Goal: Transaction & Acquisition: Purchase product/service

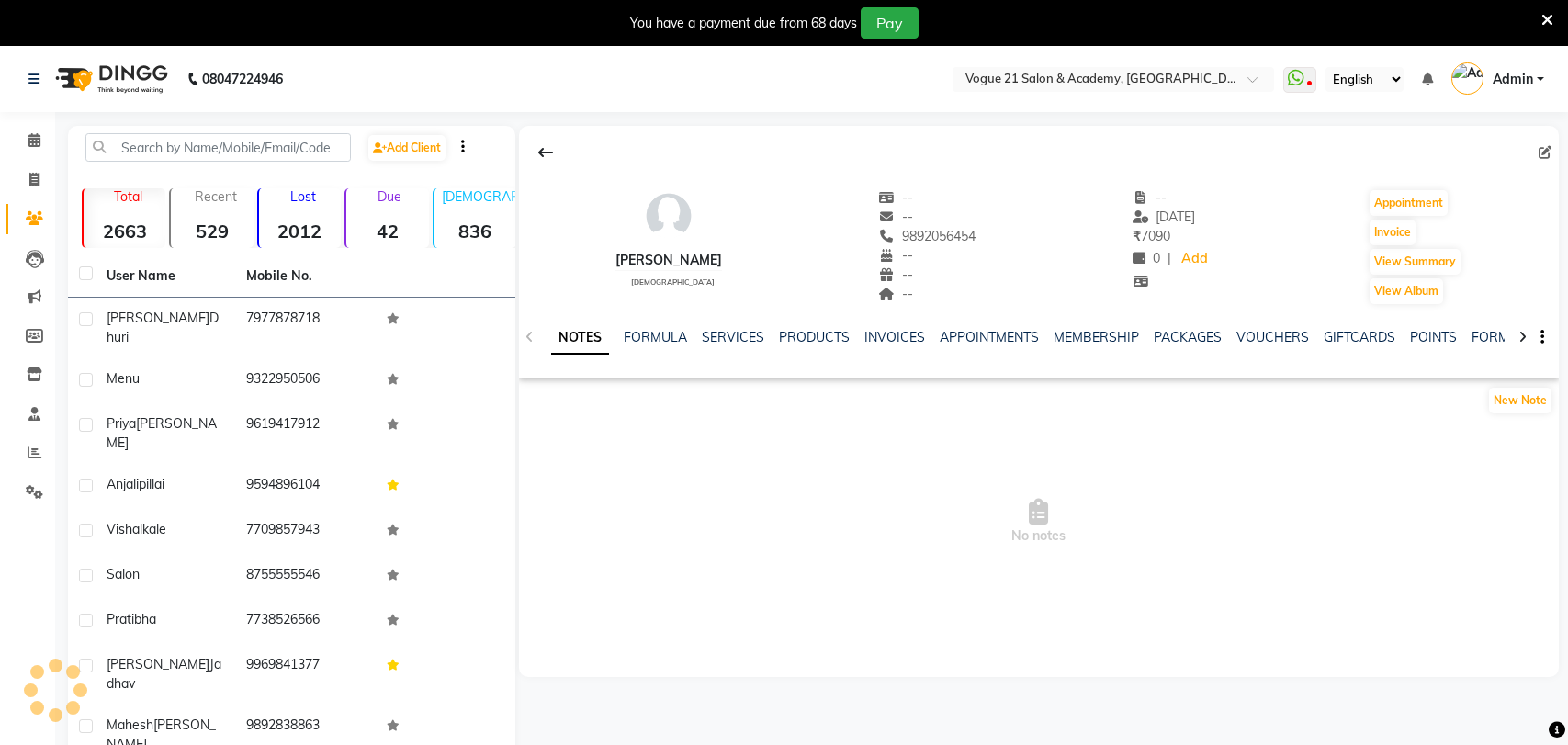
click at [1541, 13] on icon at bounding box center [1547, 20] width 12 height 17
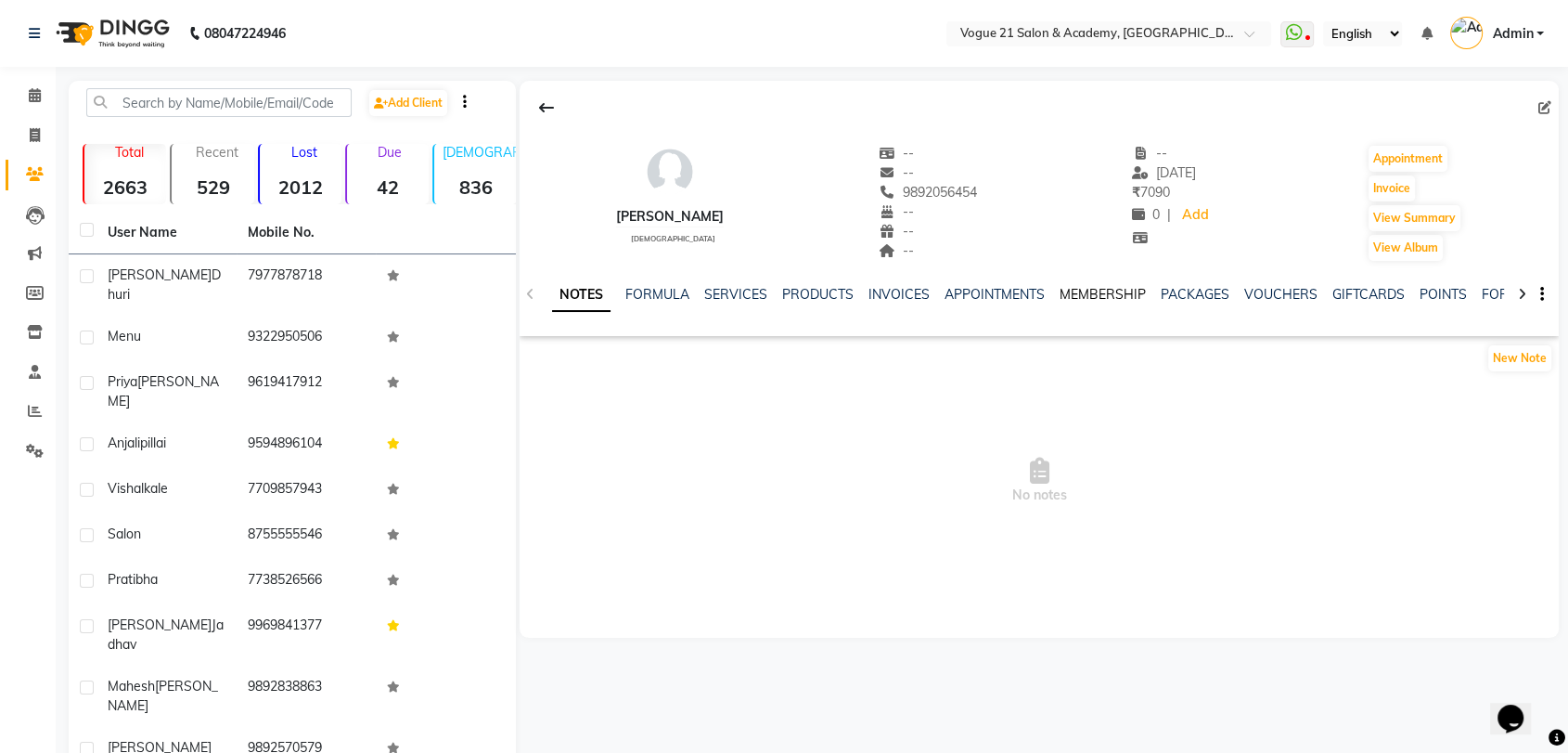
click at [1089, 293] on link "MEMBERSHIP" at bounding box center [1103, 294] width 87 height 17
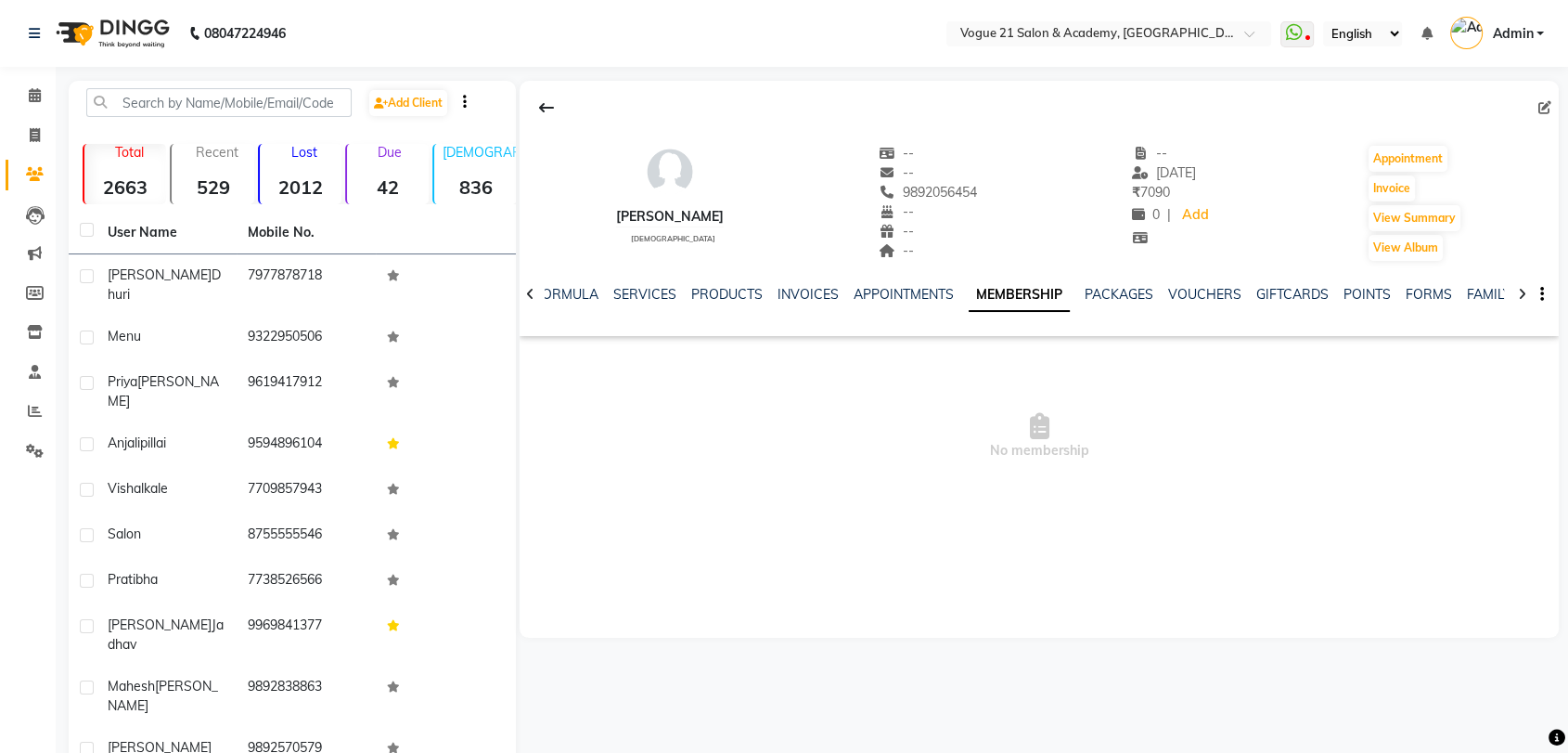
click at [1110, 411] on span "No membership" at bounding box center [1039, 436] width 1039 height 185
click at [661, 302] on div "SERVICES" at bounding box center [644, 295] width 63 height 20
click at [652, 289] on link "SERVICES" at bounding box center [644, 294] width 63 height 17
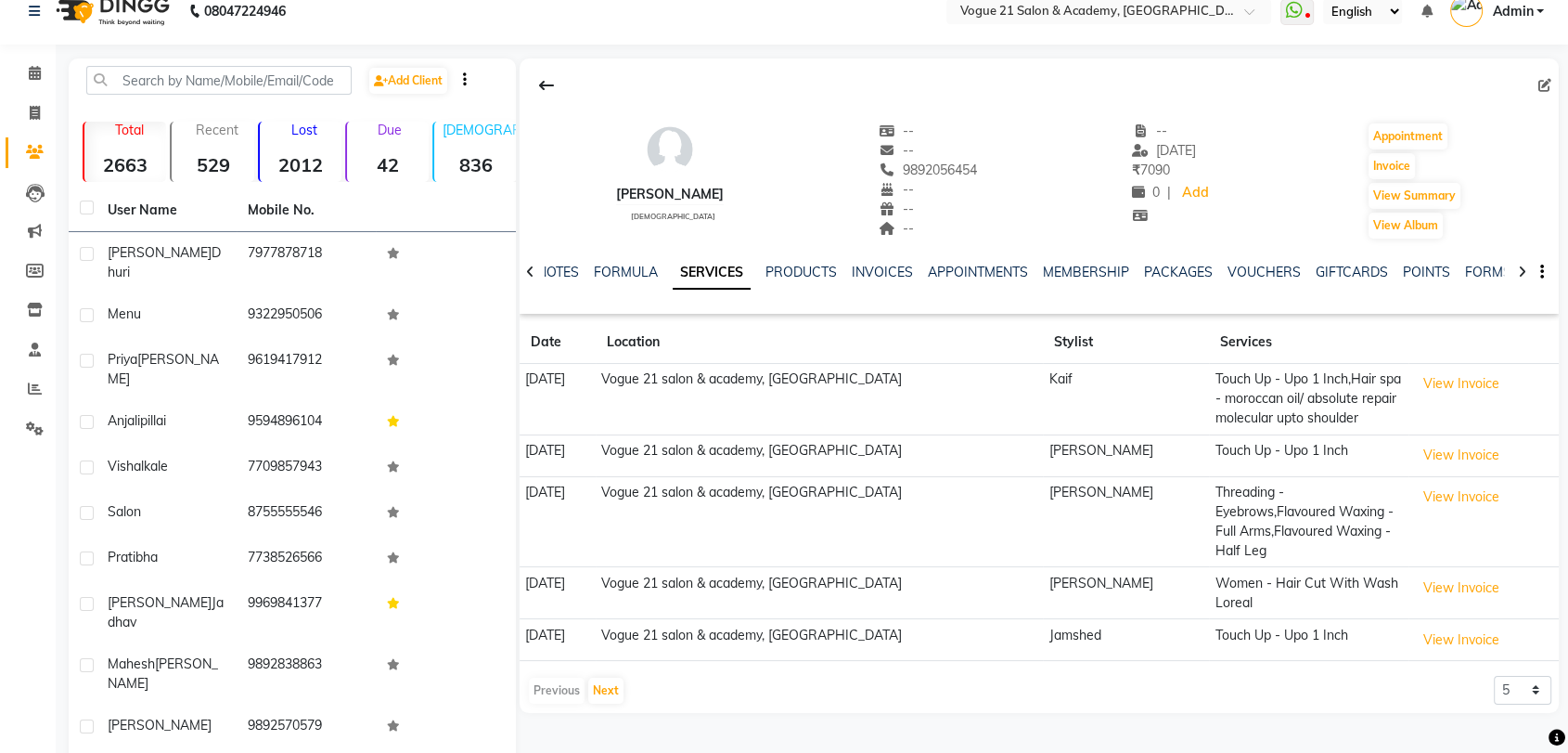
scroll to position [36, 0]
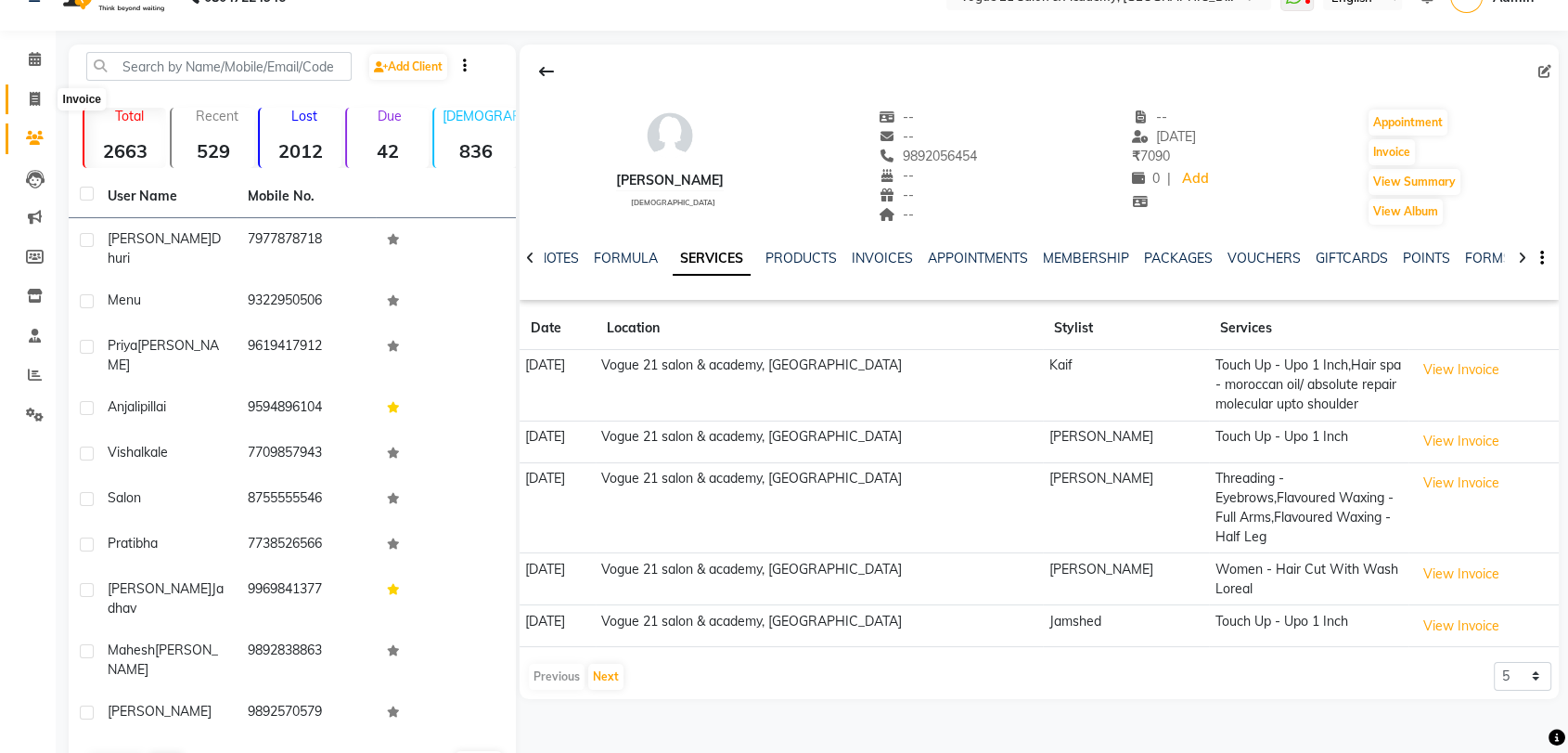
click at [34, 89] on span at bounding box center [35, 99] width 33 height 21
select select "service"
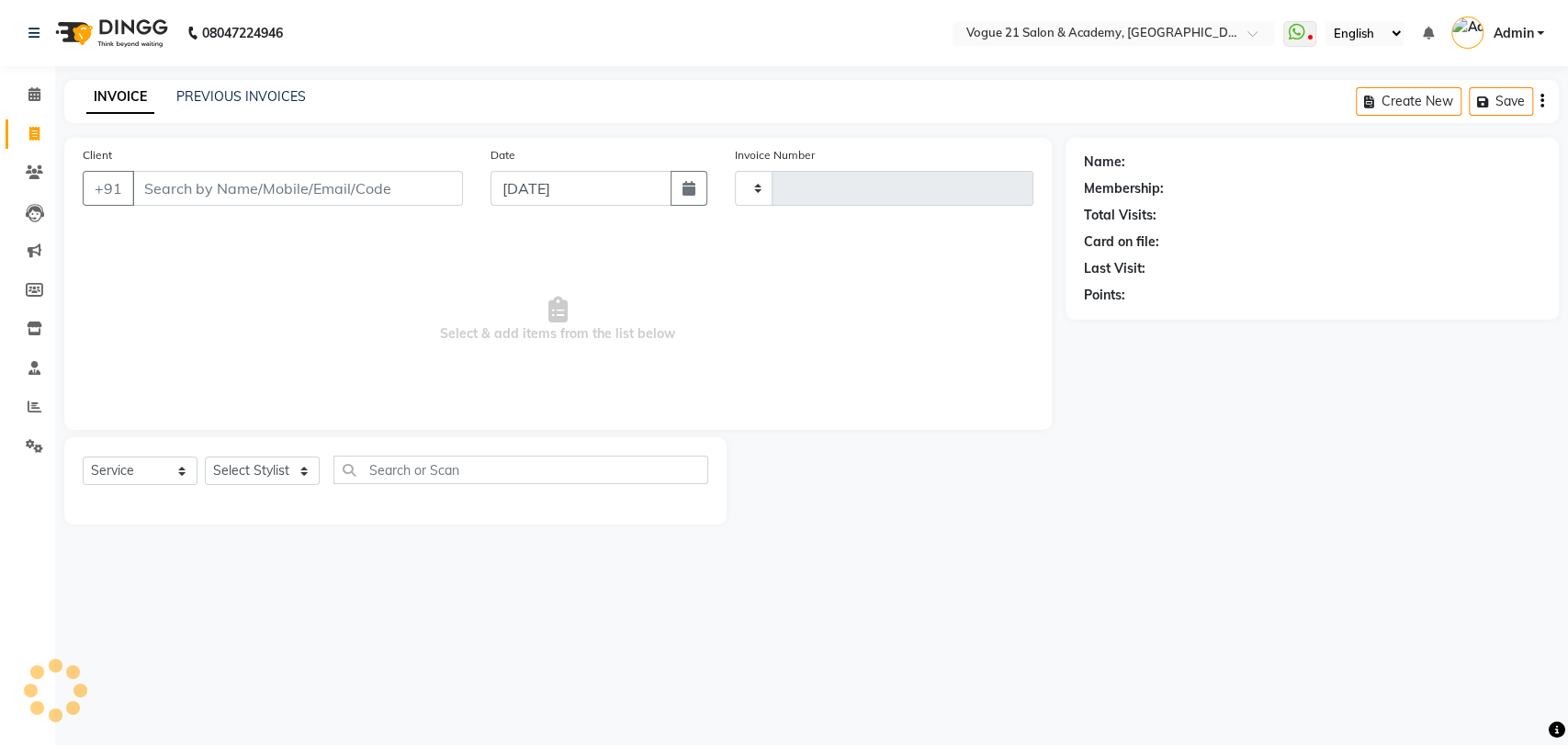
type input "2633"
select select "4433"
type input "7"
click at [243, 181] on input "7" at bounding box center [298, 187] width 331 height 34
click at [272, 459] on select "Select Stylist [PERSON_NAME] [PERSON_NAME] [PERSON_NAME] [PERSON_NAME] [PERSON_…" at bounding box center [262, 470] width 115 height 29
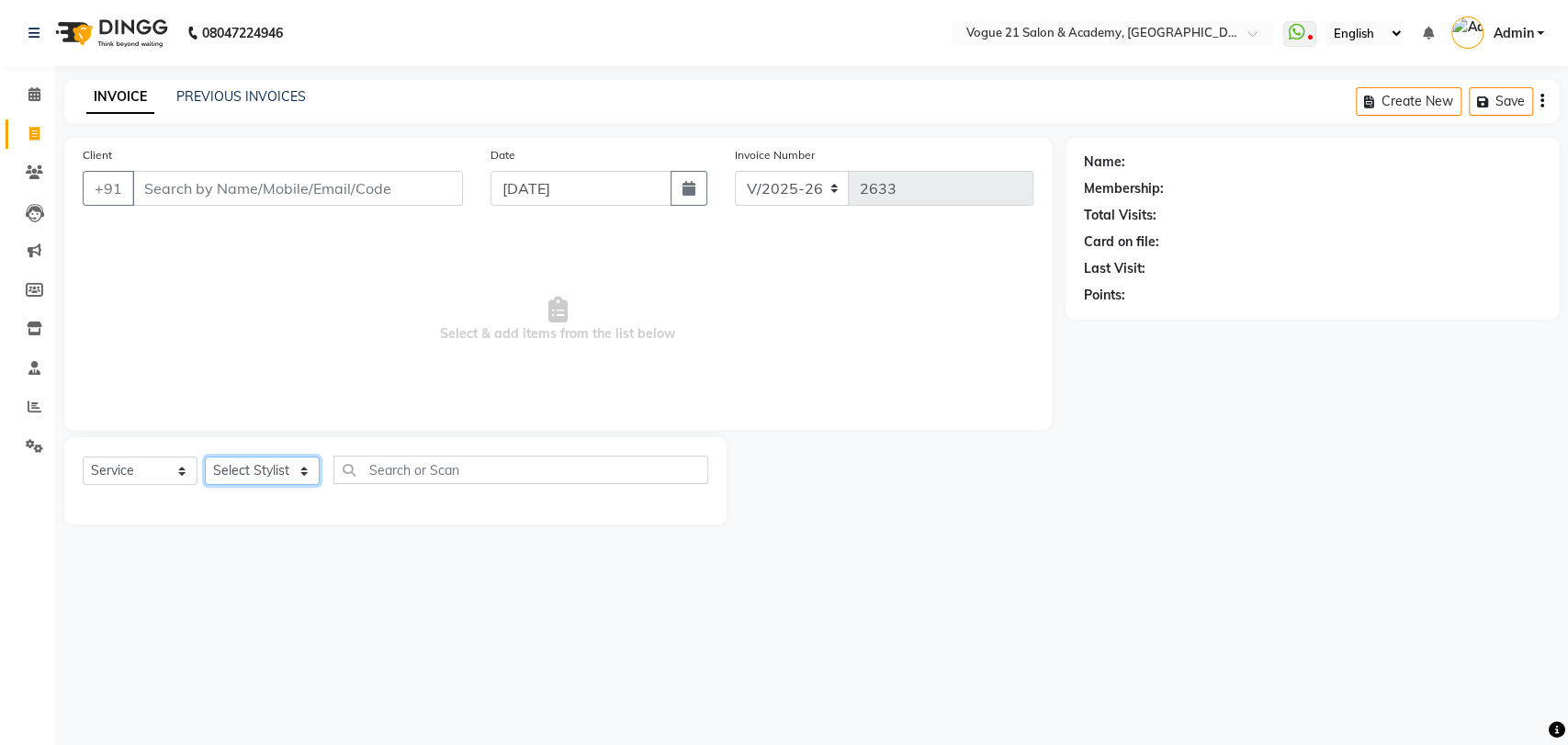
select select "66614"
click at [205, 456] on select "Select Stylist [PERSON_NAME] [PERSON_NAME] [PERSON_NAME] [PERSON_NAME] [PERSON_…" at bounding box center [262, 470] width 115 height 29
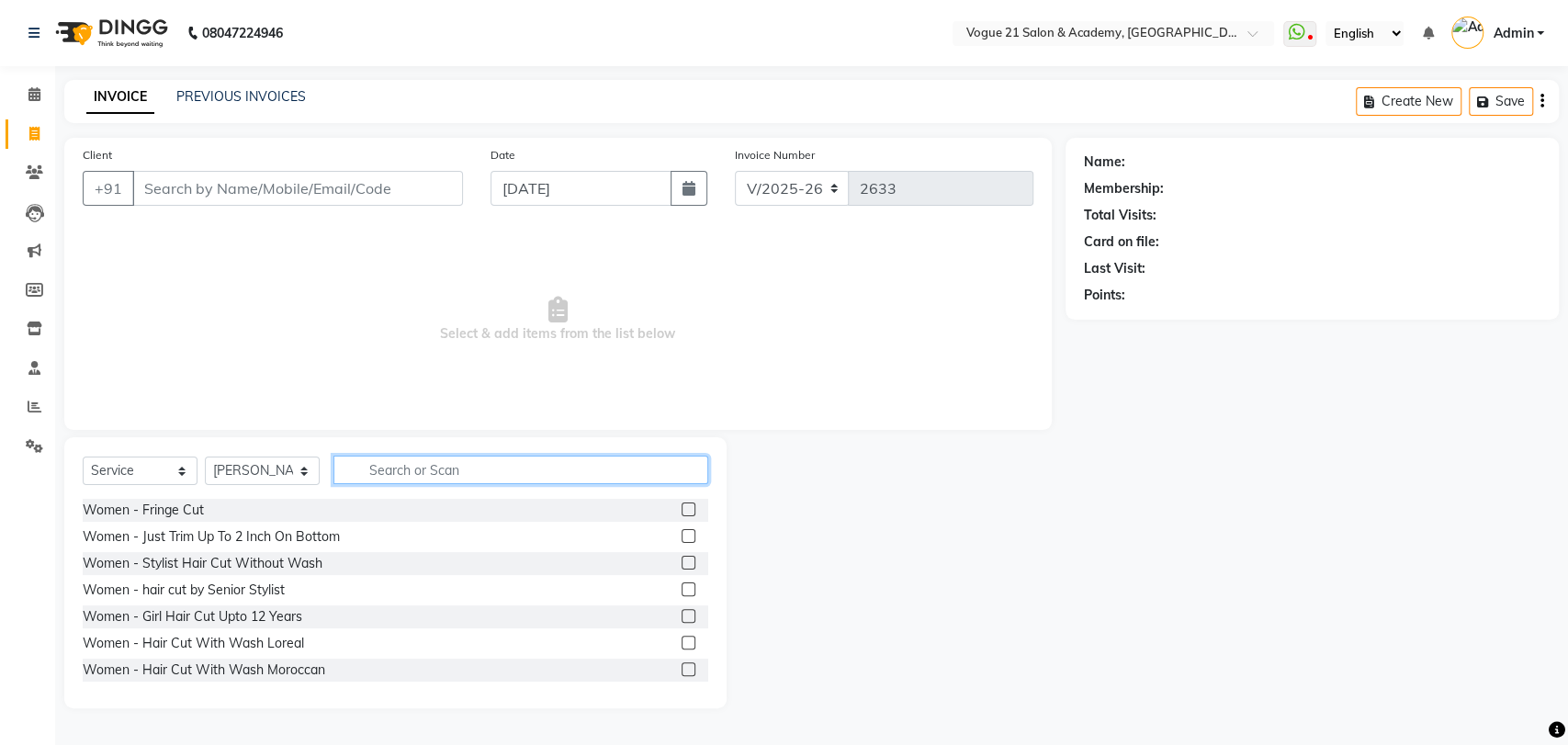
click at [579, 478] on input "text" at bounding box center [520, 469] width 375 height 29
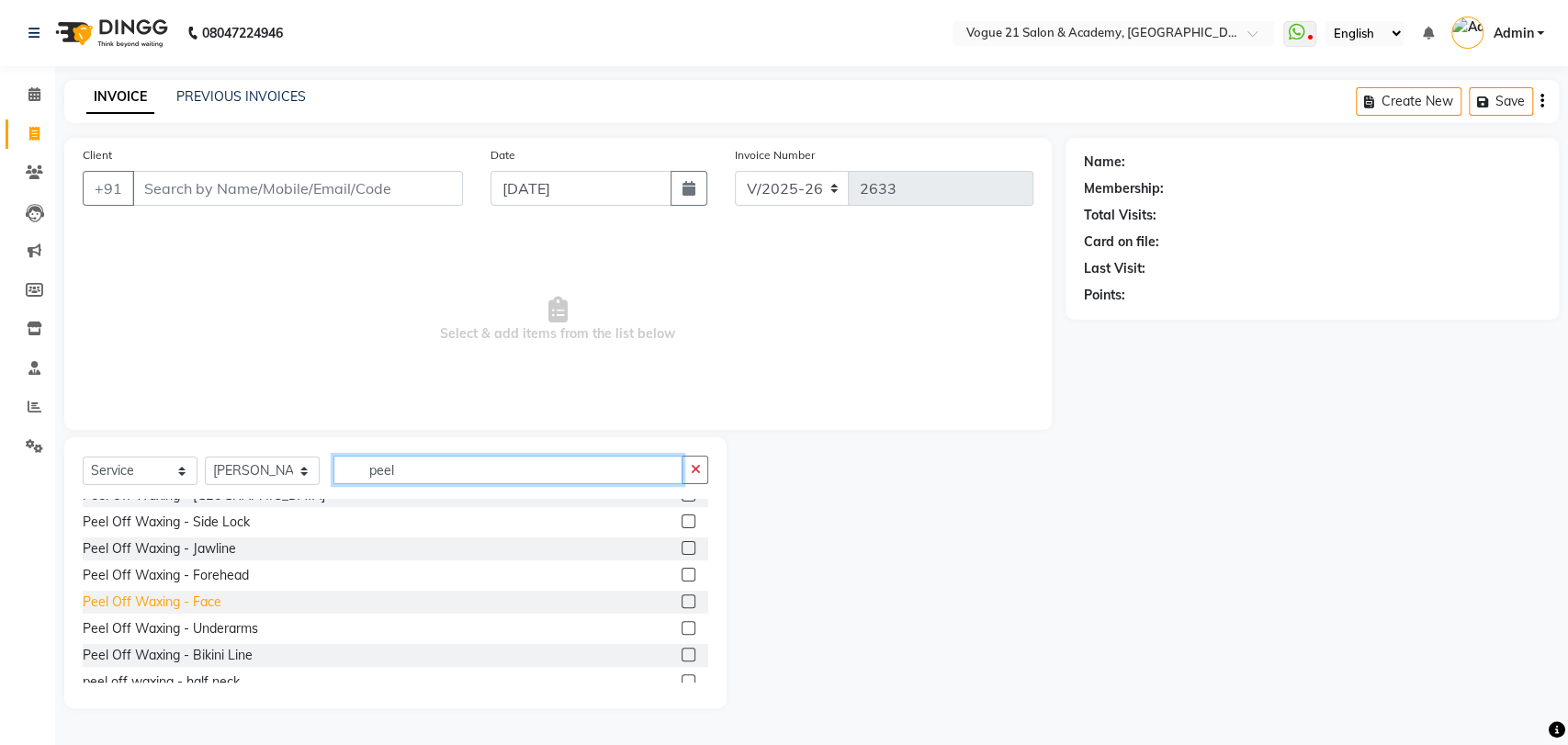
scroll to position [162, 0]
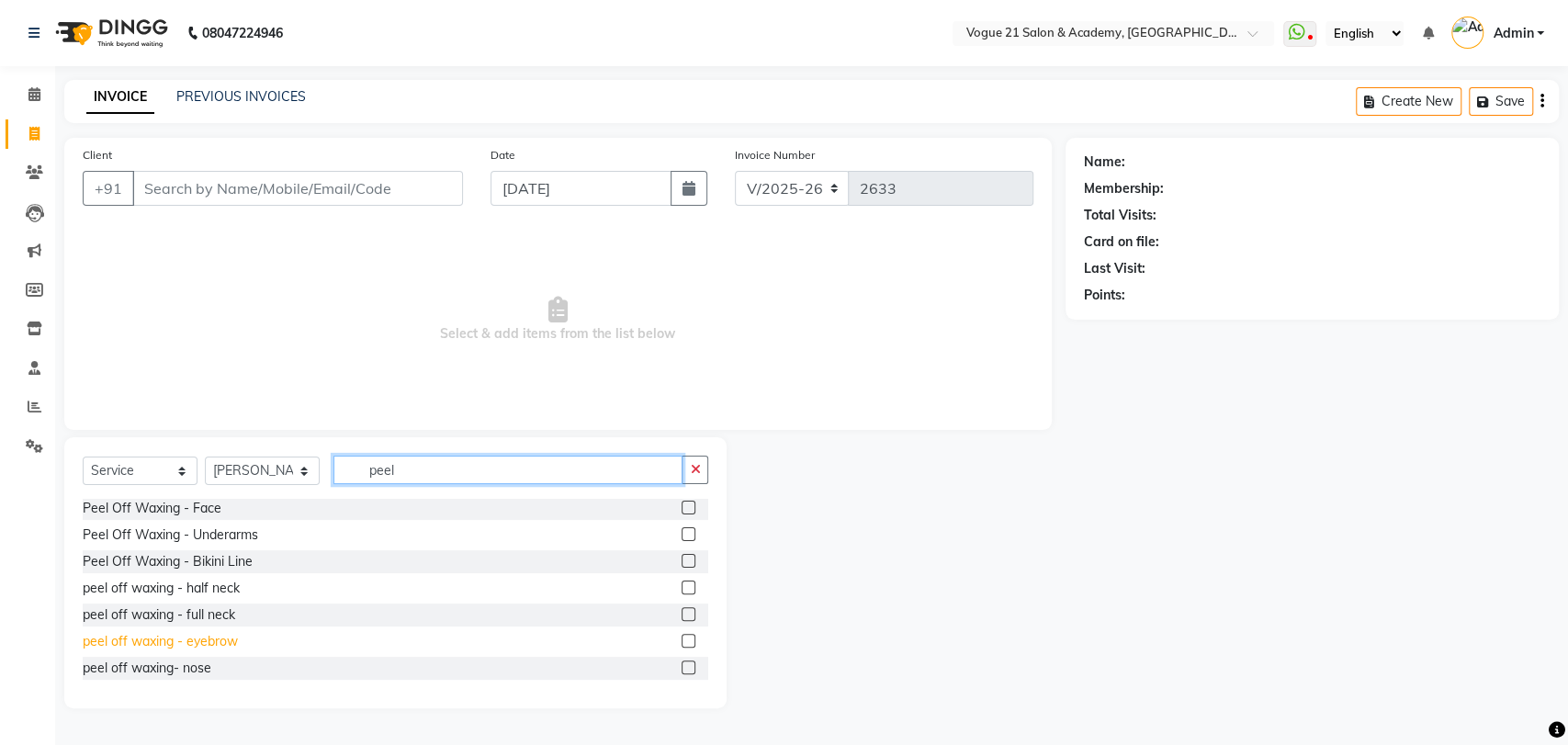
type input "peel"
click at [211, 643] on div "peel off waxing - eyebrow" at bounding box center [161, 642] width 156 height 20
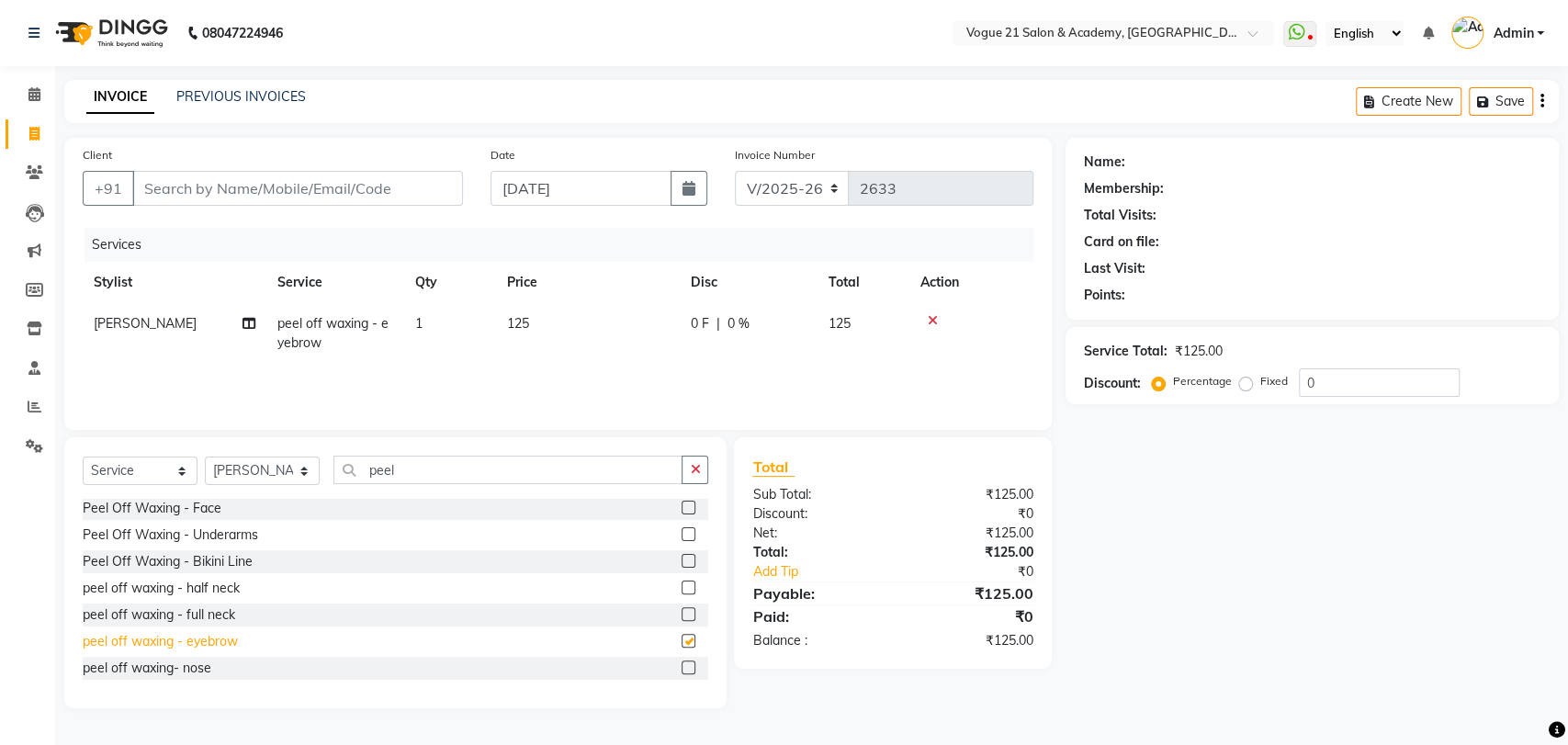
checkbox input "false"
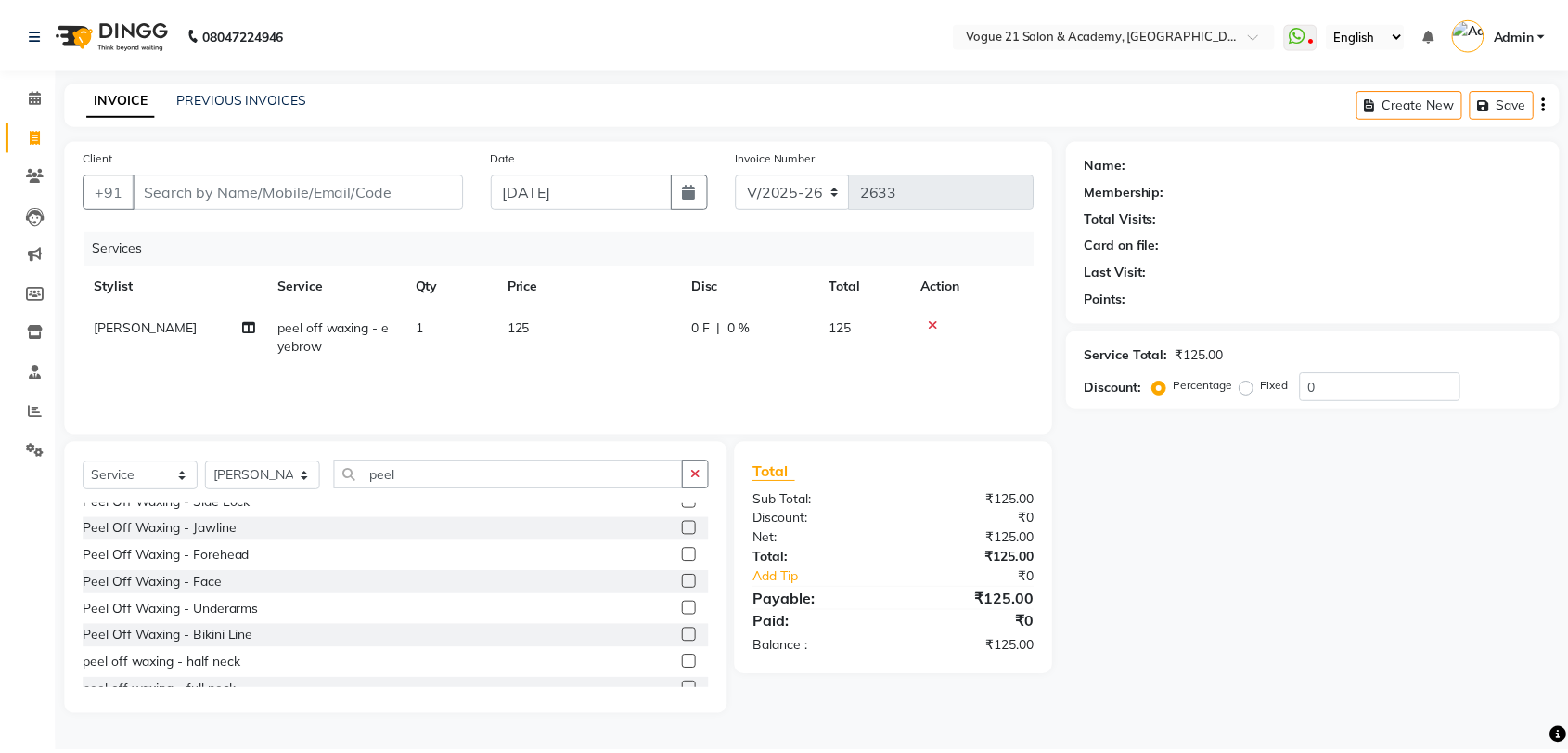
scroll to position [0, 0]
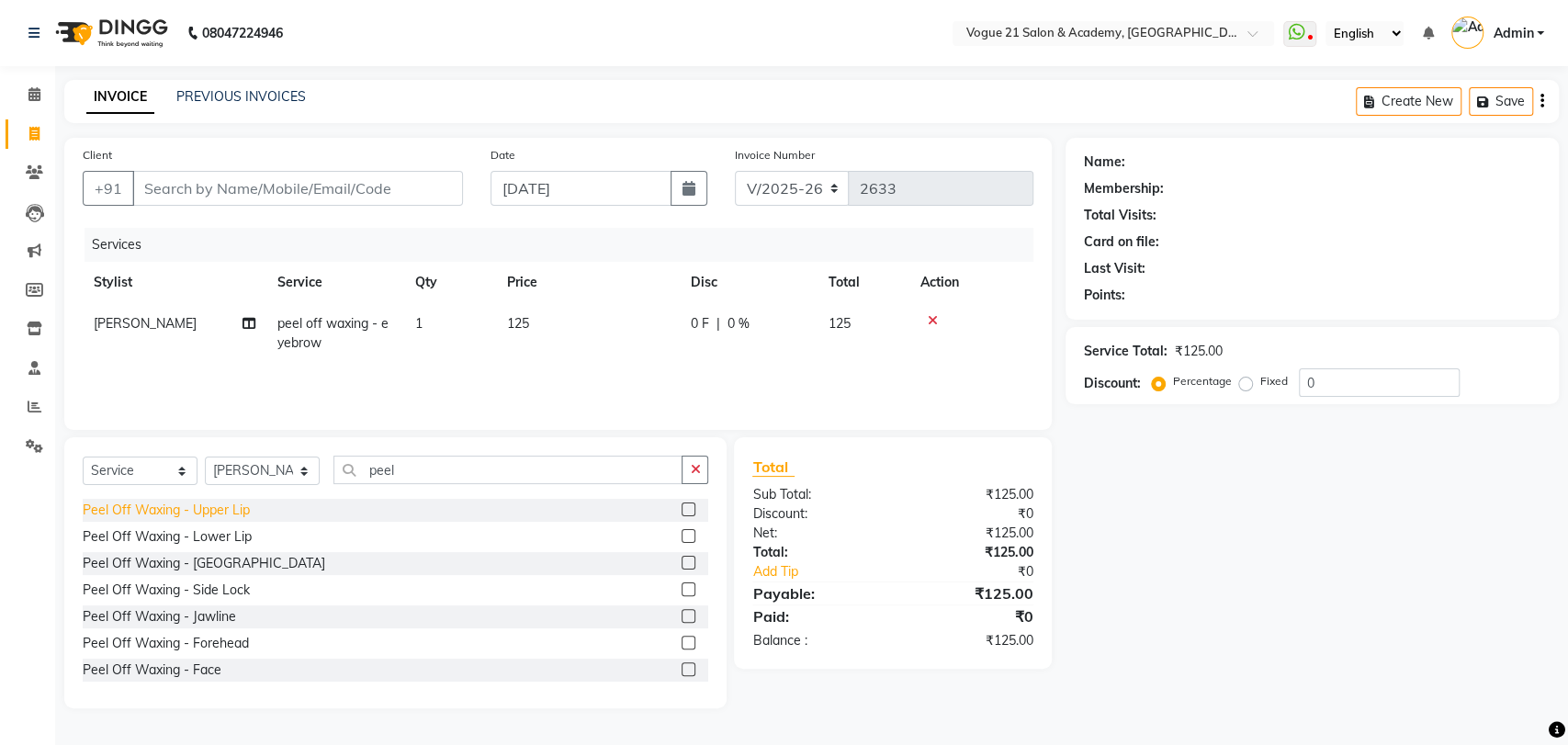
click at [209, 509] on div "Peel Off Waxing - Upper Lip" at bounding box center [167, 510] width 168 height 20
checkbox input "false"
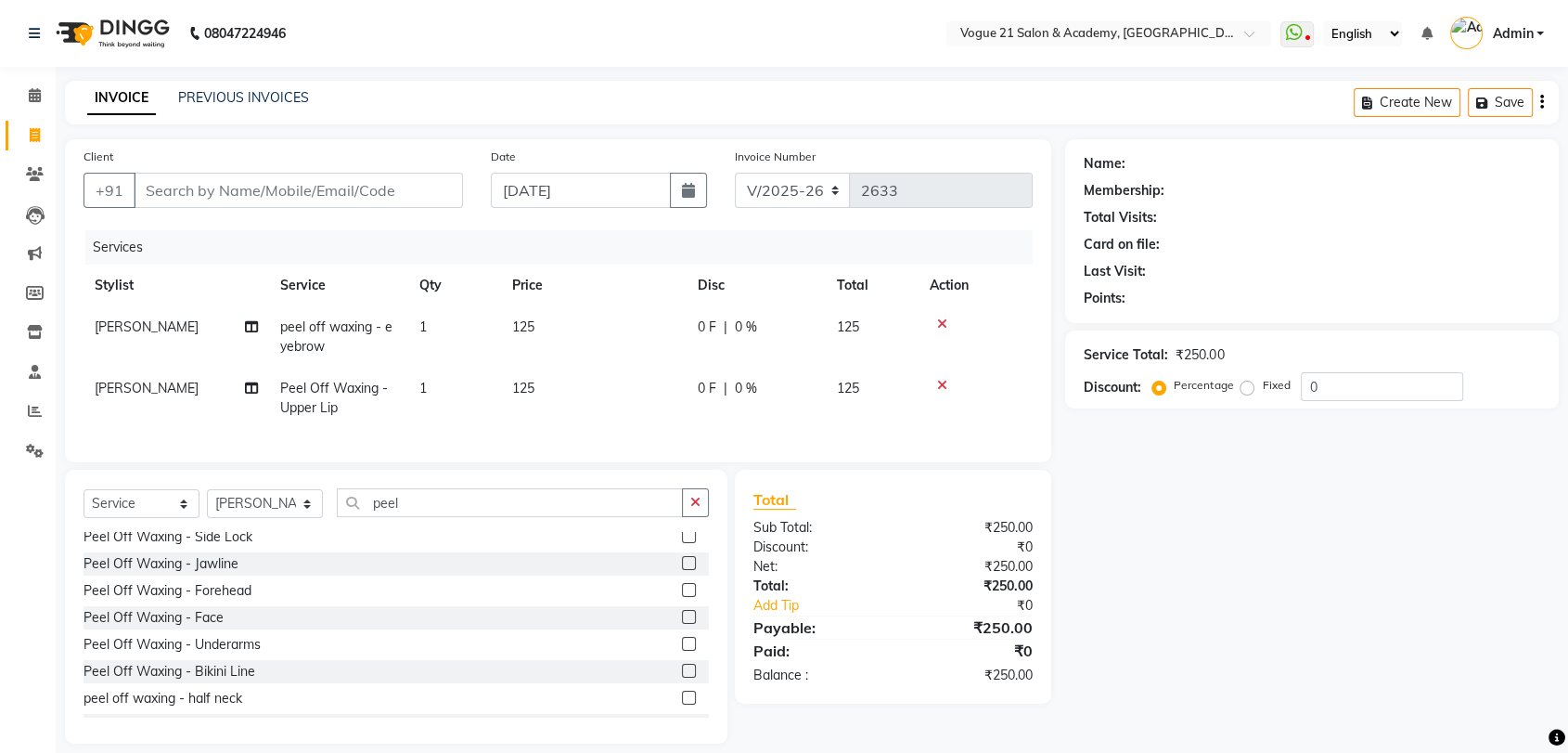
scroll to position [103, 0]
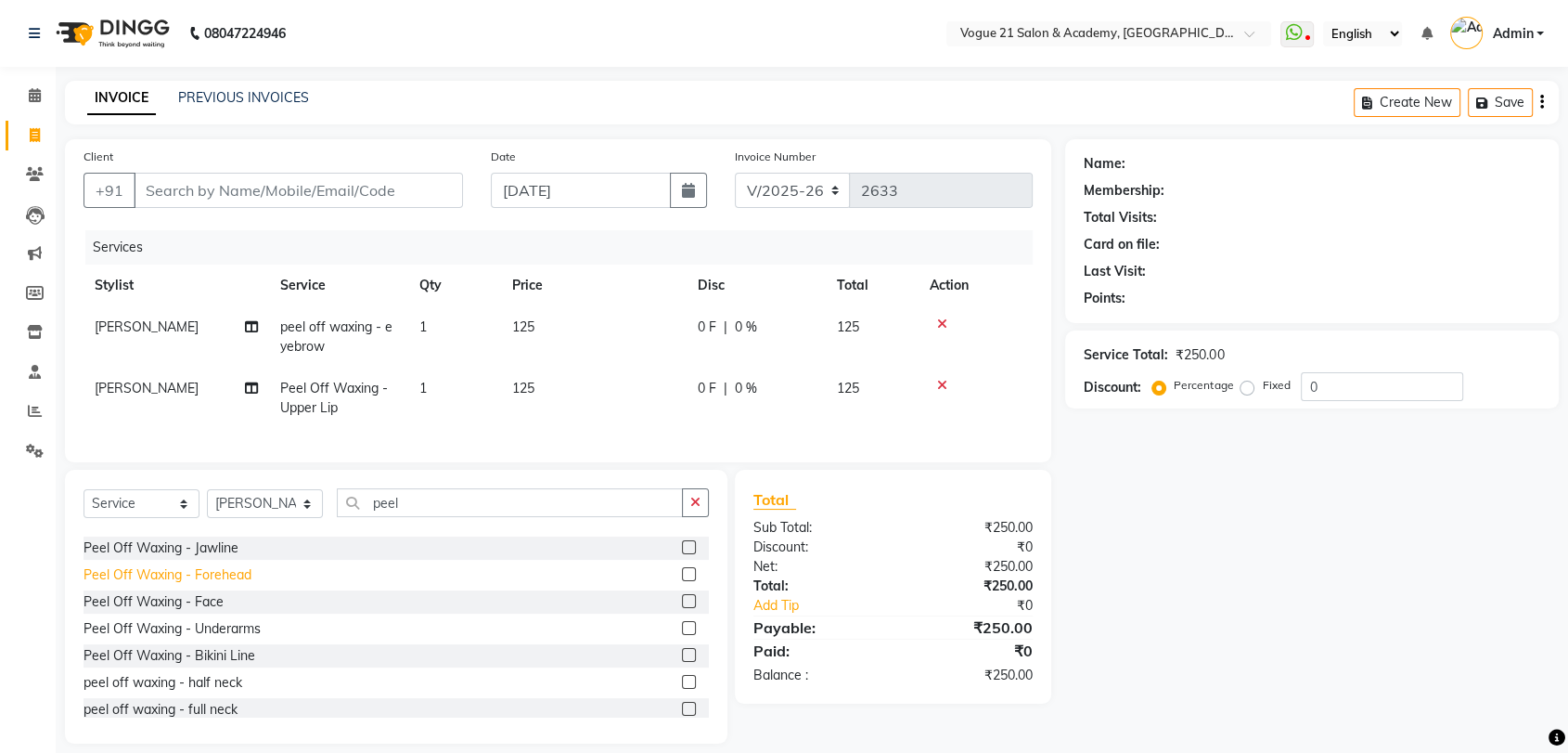
click at [223, 585] on div "Peel Off Waxing - Forehead" at bounding box center [167, 576] width 168 height 20
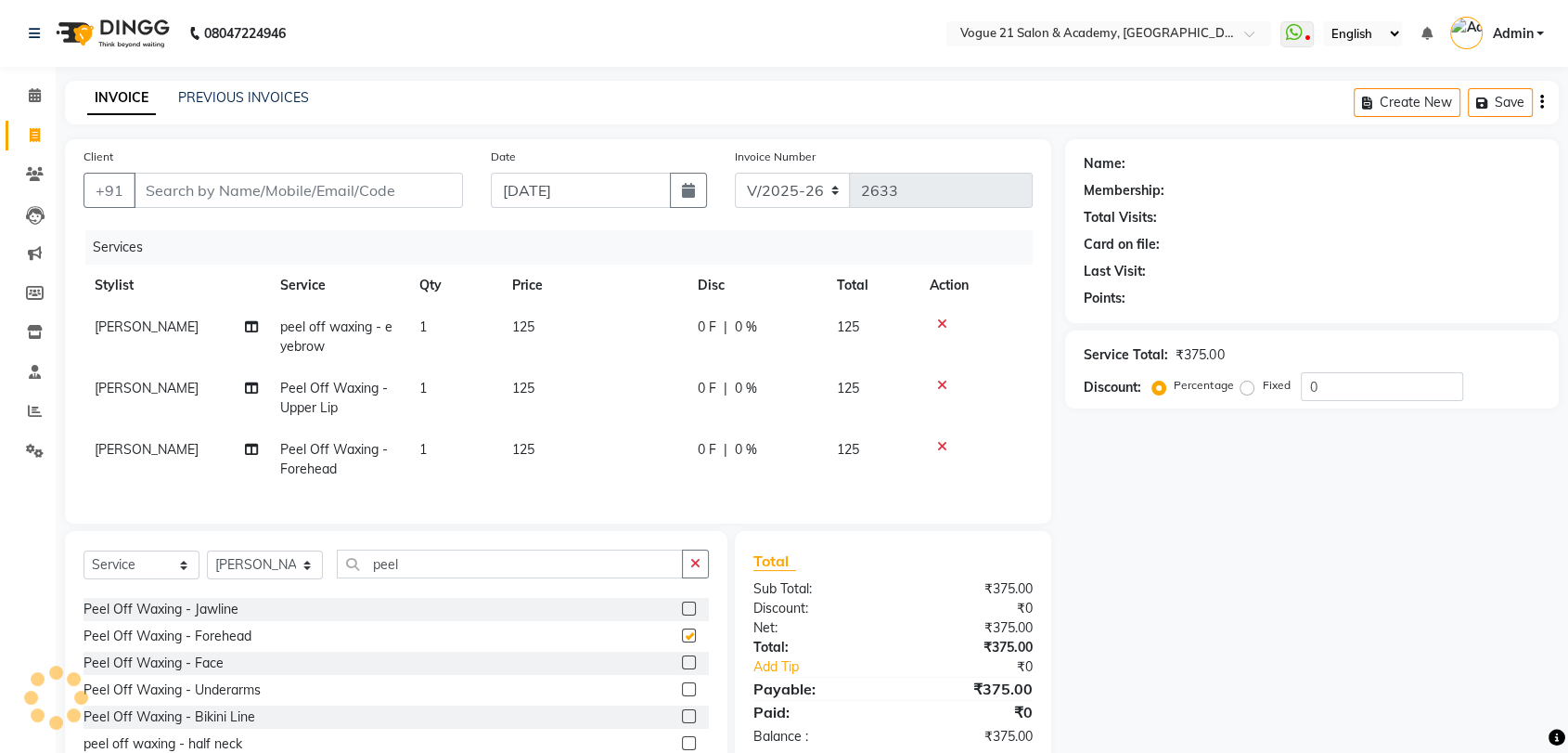
checkbox input "false"
click at [321, 194] on input "Client" at bounding box center [298, 189] width 330 height 35
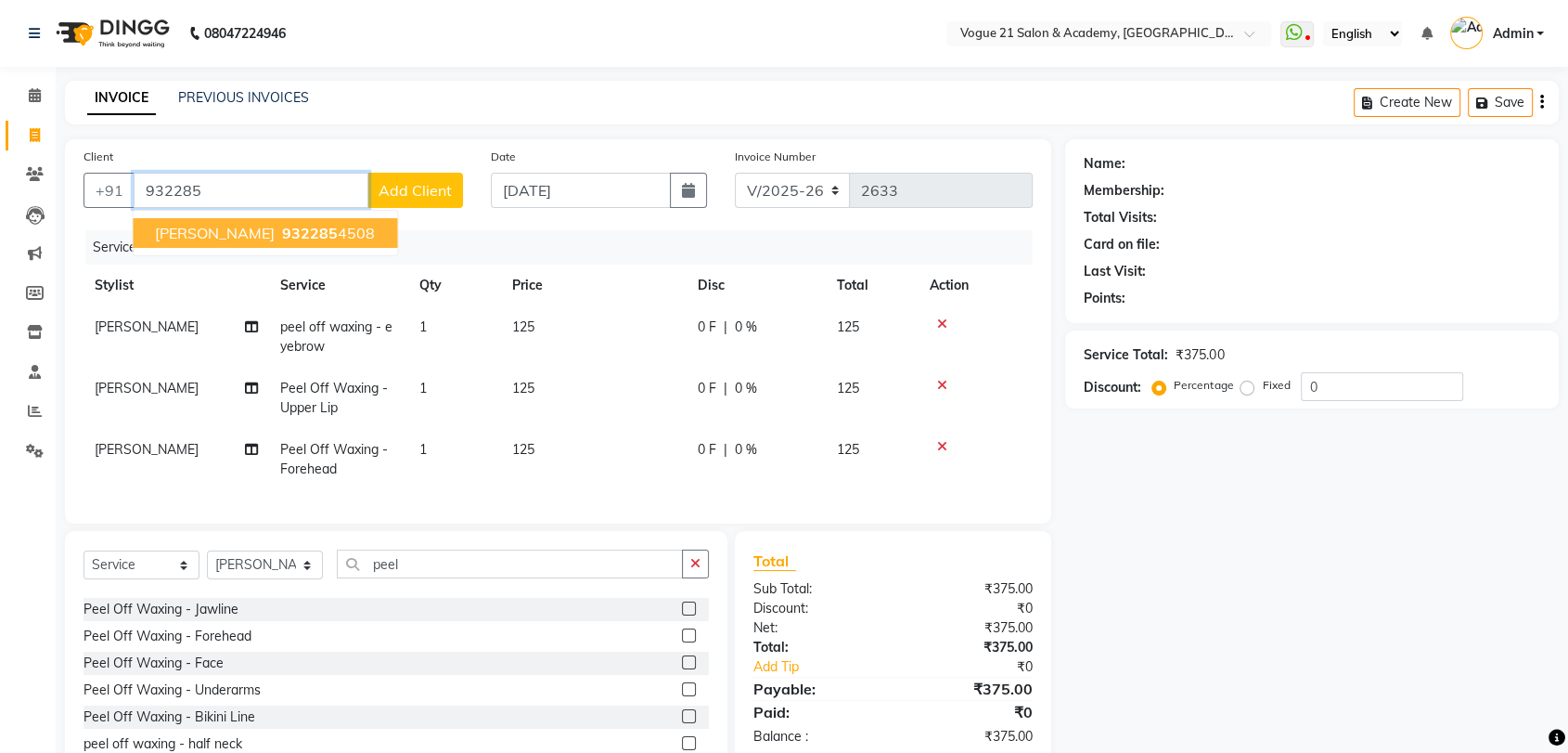
click at [312, 239] on span "932285" at bounding box center [310, 233] width 56 height 19
type input "9322854508"
select select "1: Object"
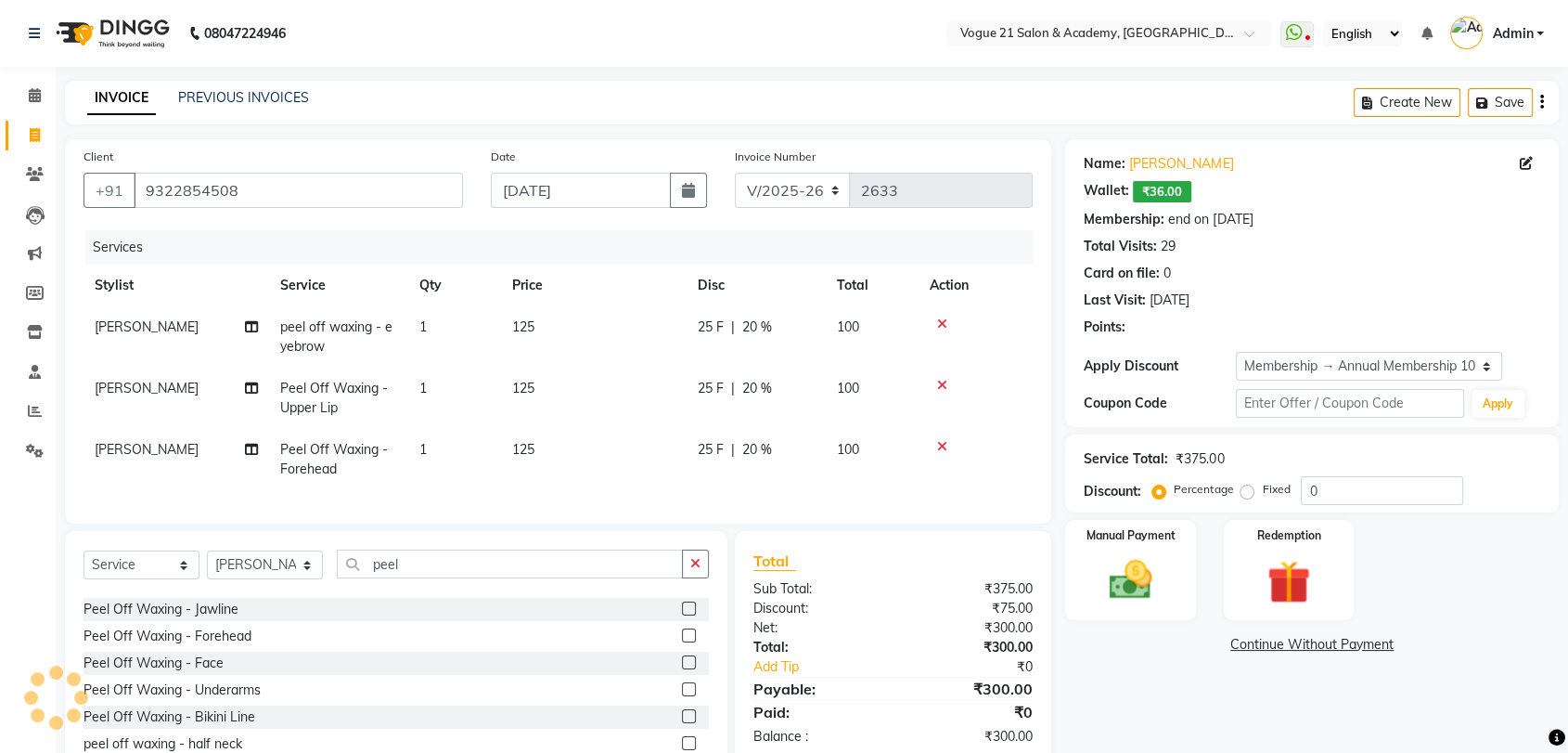
type input "20"
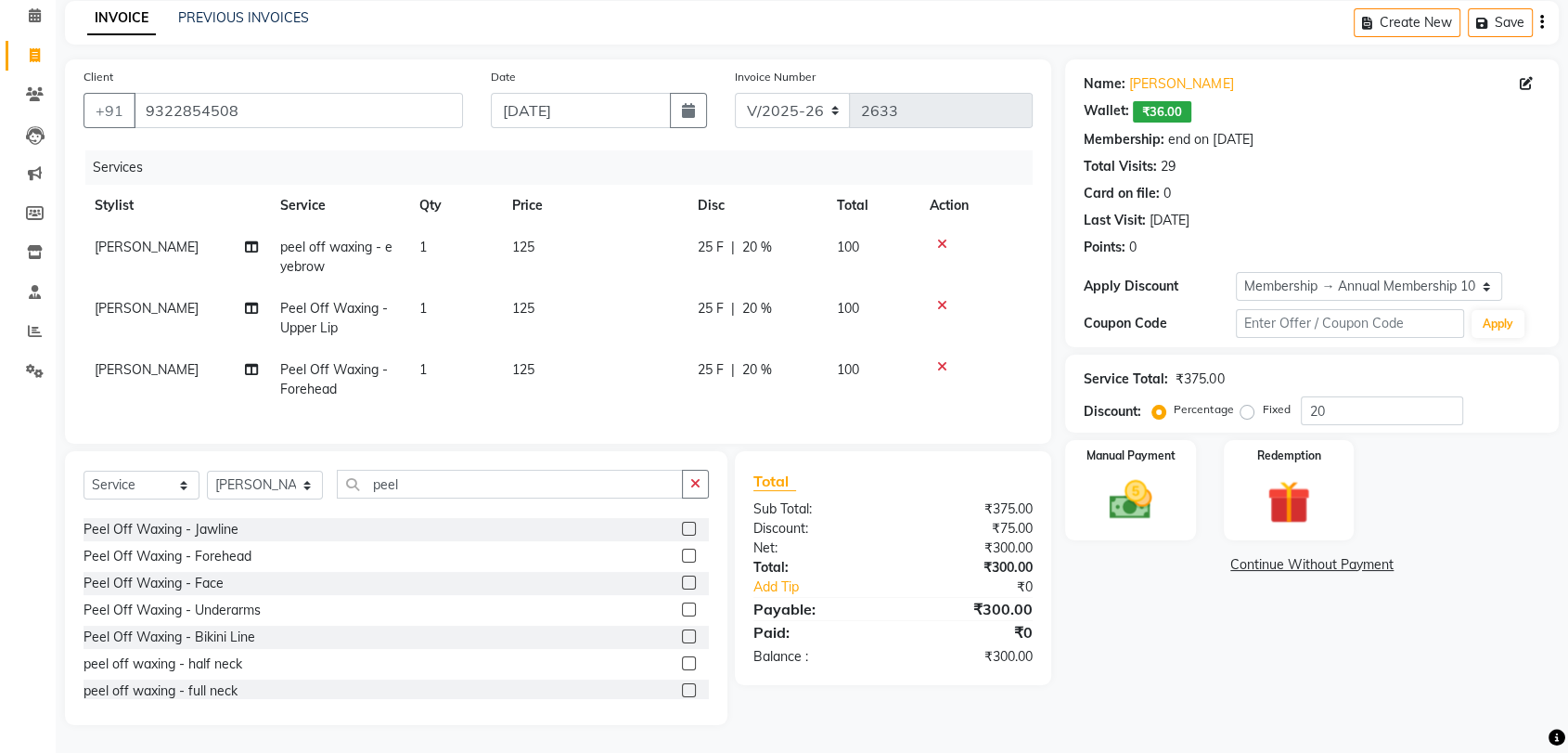
scroll to position [96, 0]
click at [1155, 482] on img at bounding box center [1130, 500] width 73 height 52
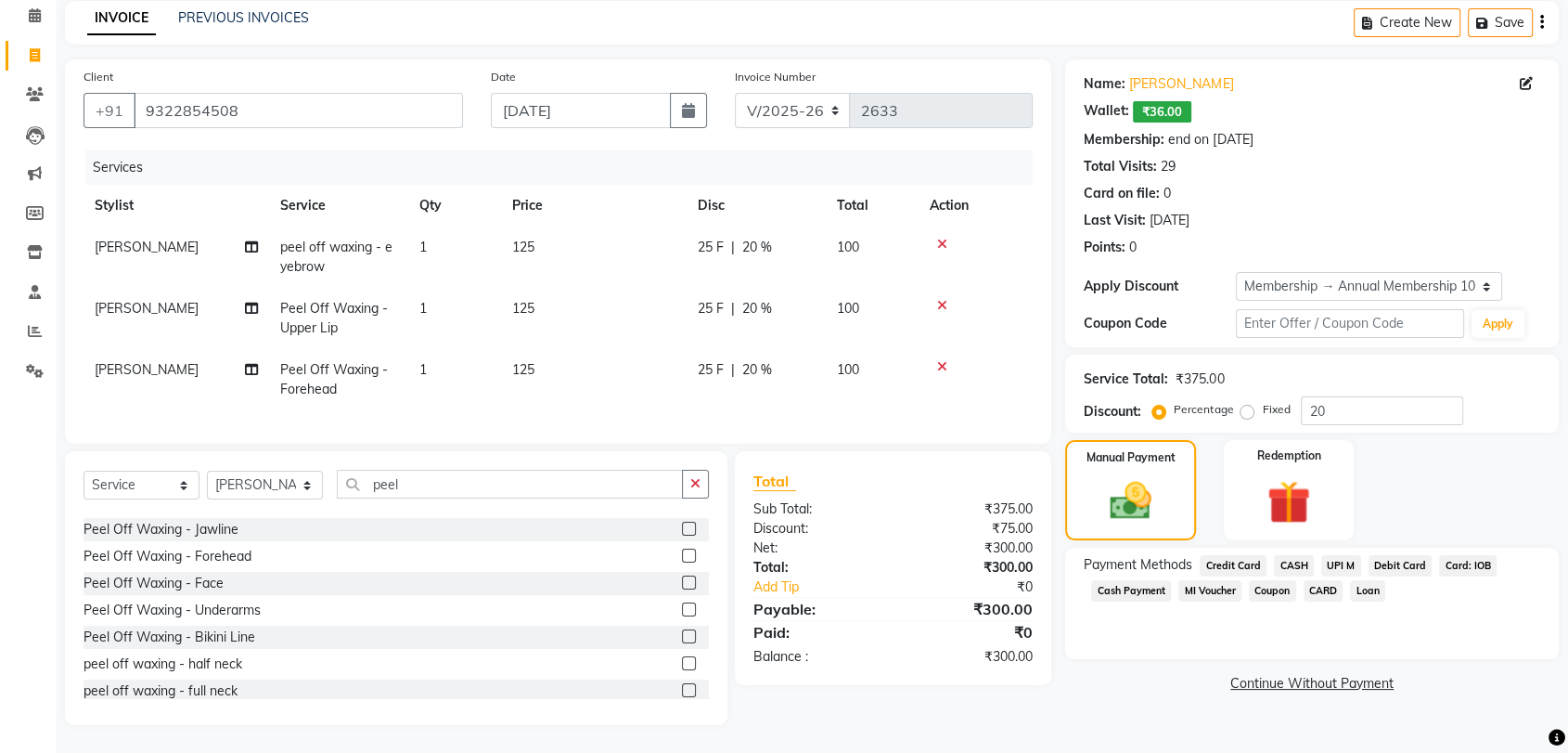
click at [1333, 555] on span "UPI M" at bounding box center [1341, 565] width 40 height 21
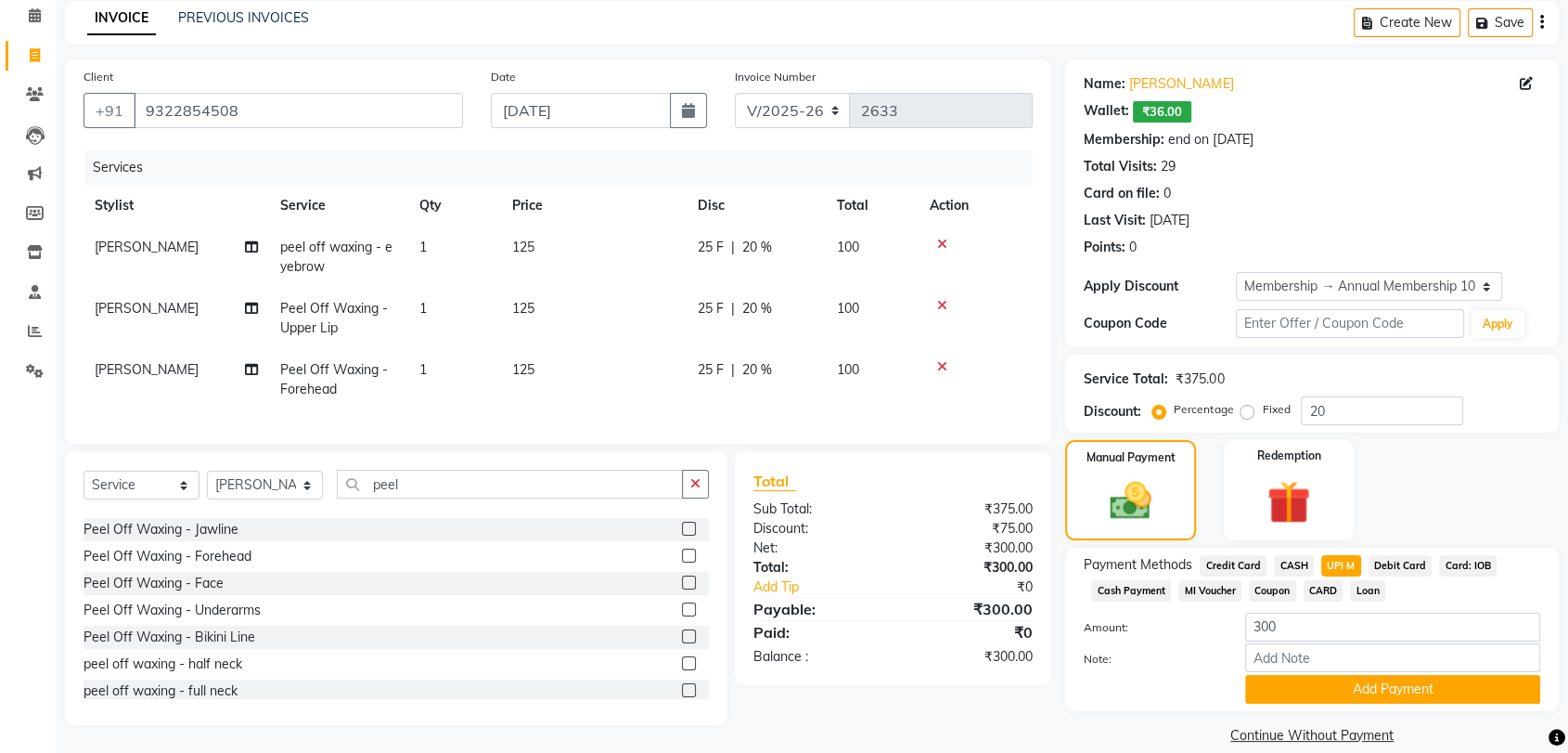
scroll to position [81, 0]
click at [1404, 686] on button "Add Payment" at bounding box center [1393, 688] width 295 height 29
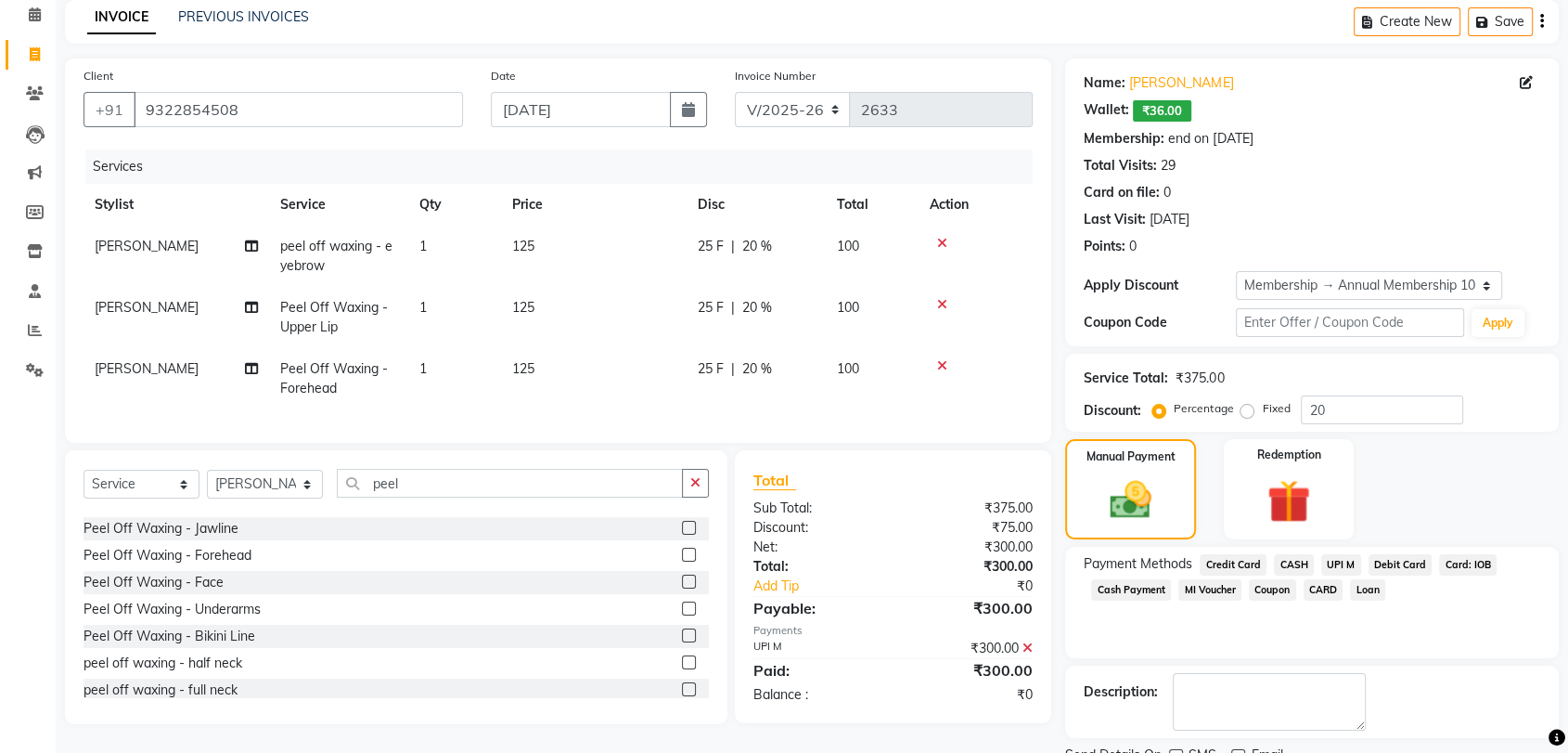
scroll to position [156, 0]
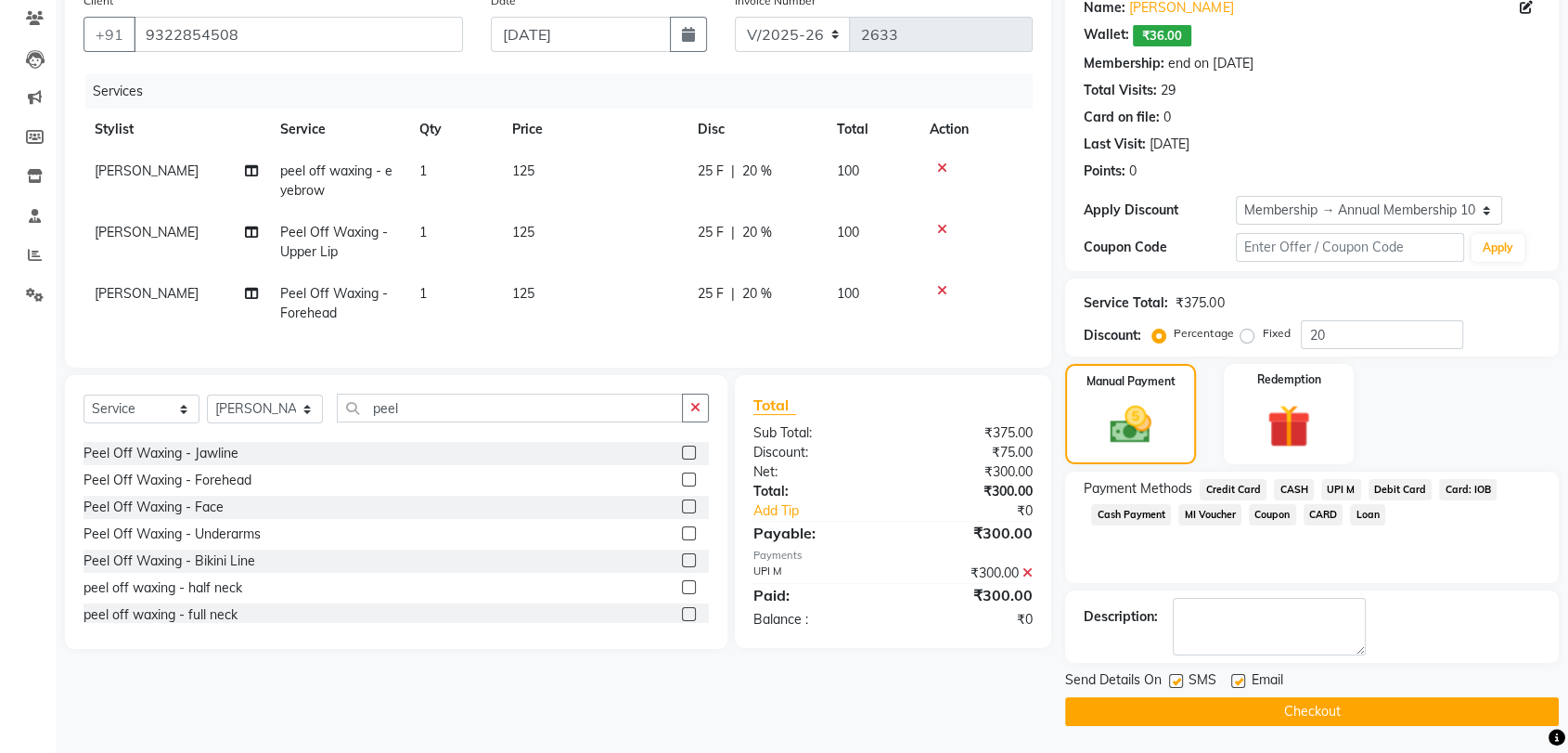
click at [1381, 712] on button "Checkout" at bounding box center [1312, 711] width 494 height 29
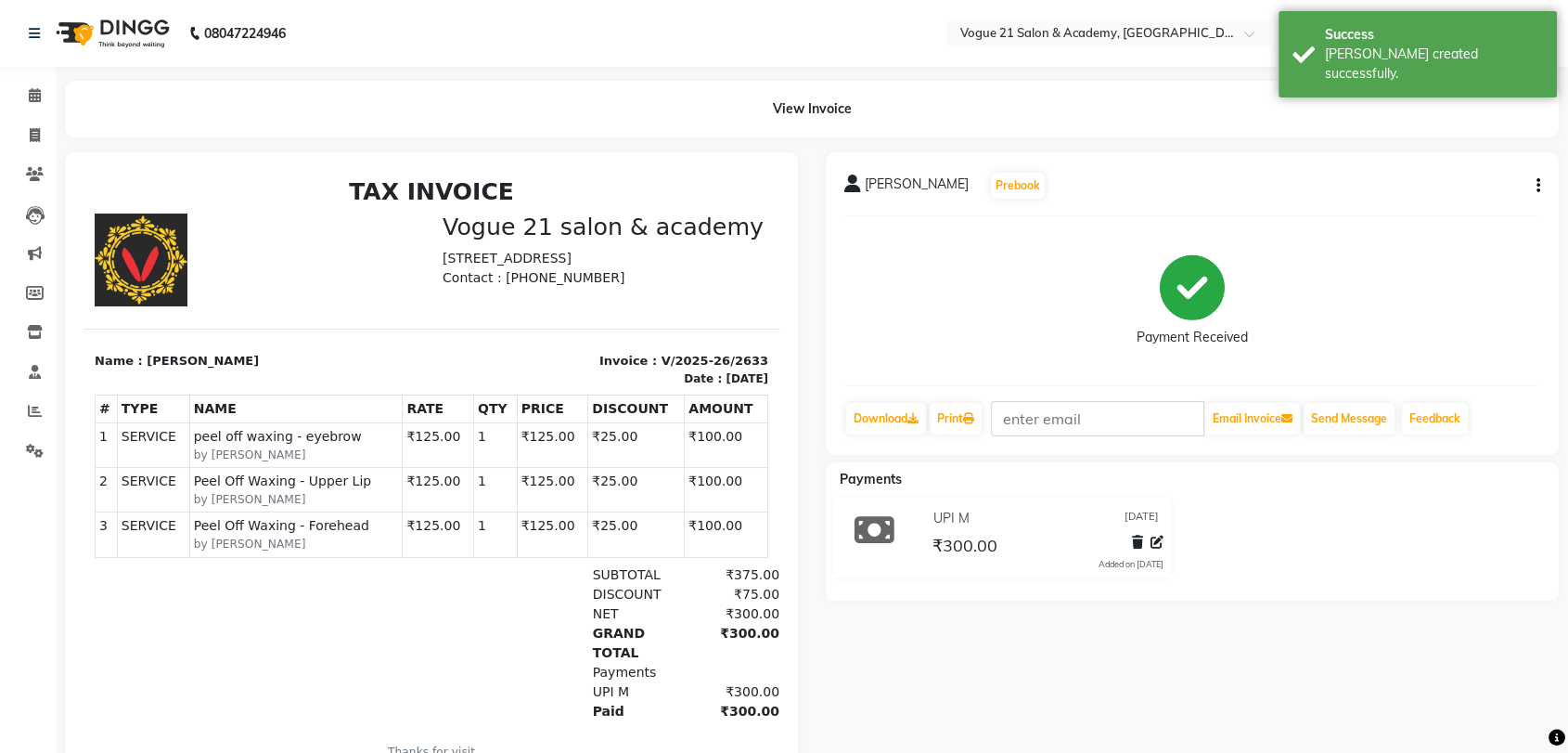
click at [1393, 633] on div "[PERSON_NAME] Prebook Payment Received Download Print Email Invoice Send Messag…" at bounding box center [1193, 485] width 761 height 666
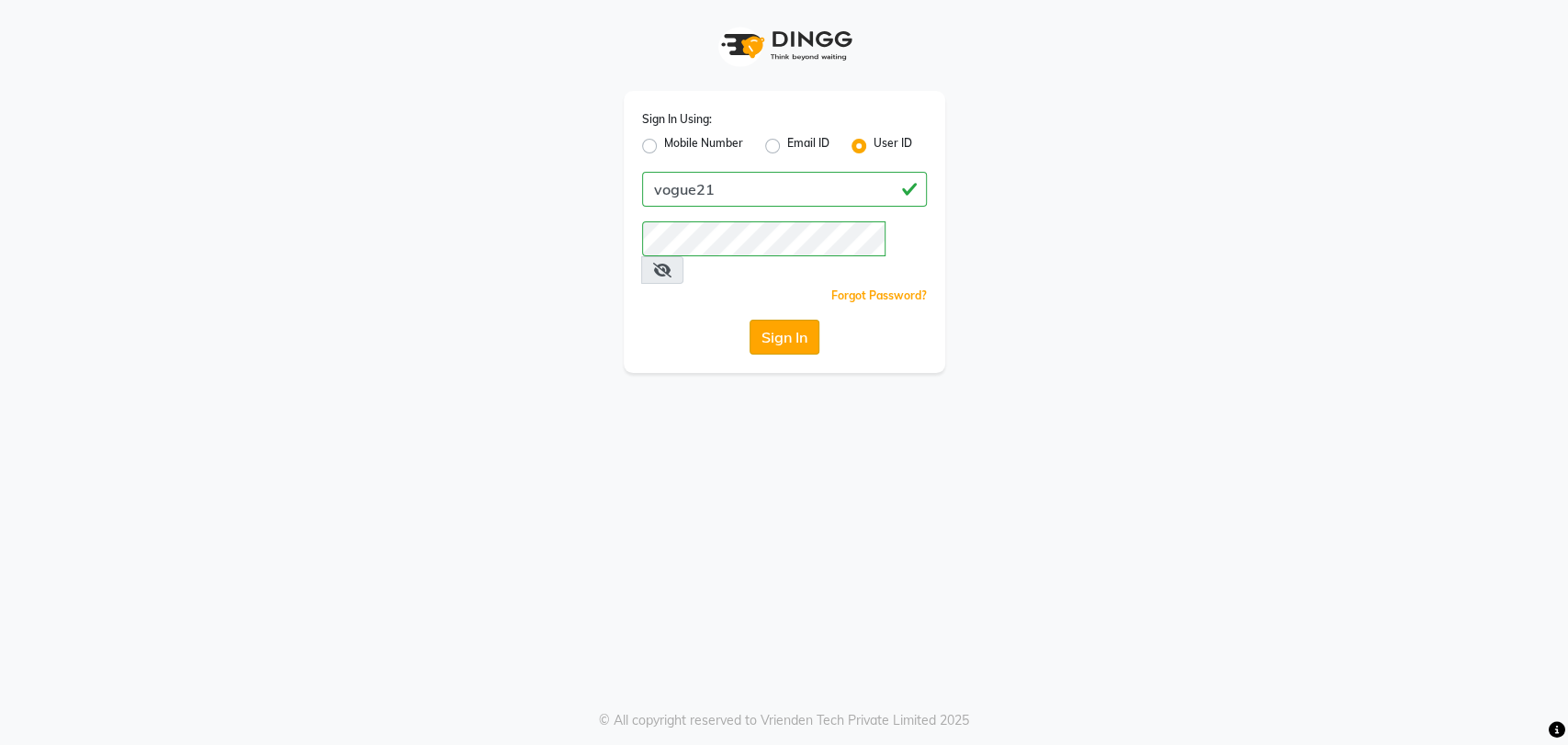
click at [806, 319] on button "Sign In" at bounding box center [784, 336] width 70 height 34
